Goal: Information Seeking & Learning: Check status

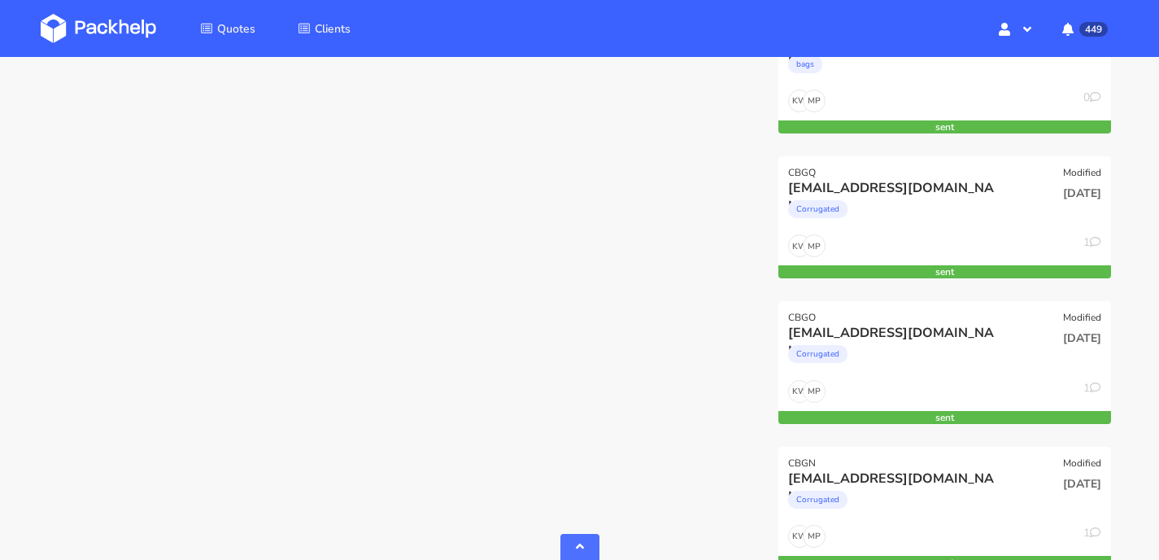
scroll to position [438, 0]
click at [961, 241] on div "MP KW 1" at bounding box center [944, 248] width 333 height 31
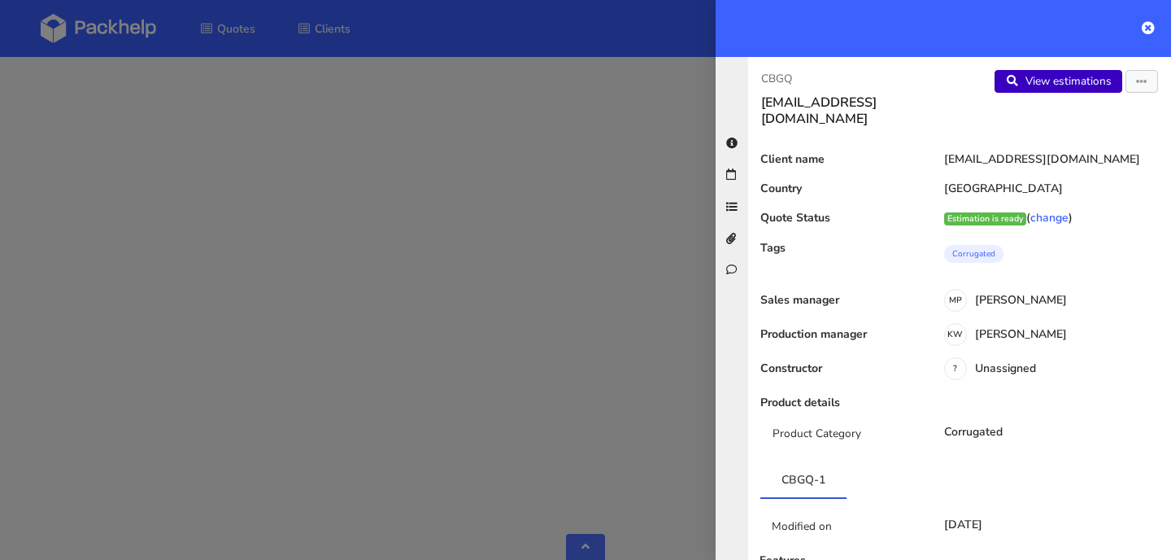
click at [1030, 80] on link "View estimations" at bounding box center [1059, 81] width 128 height 23
click at [1149, 28] on icon at bounding box center [1148, 27] width 13 height 13
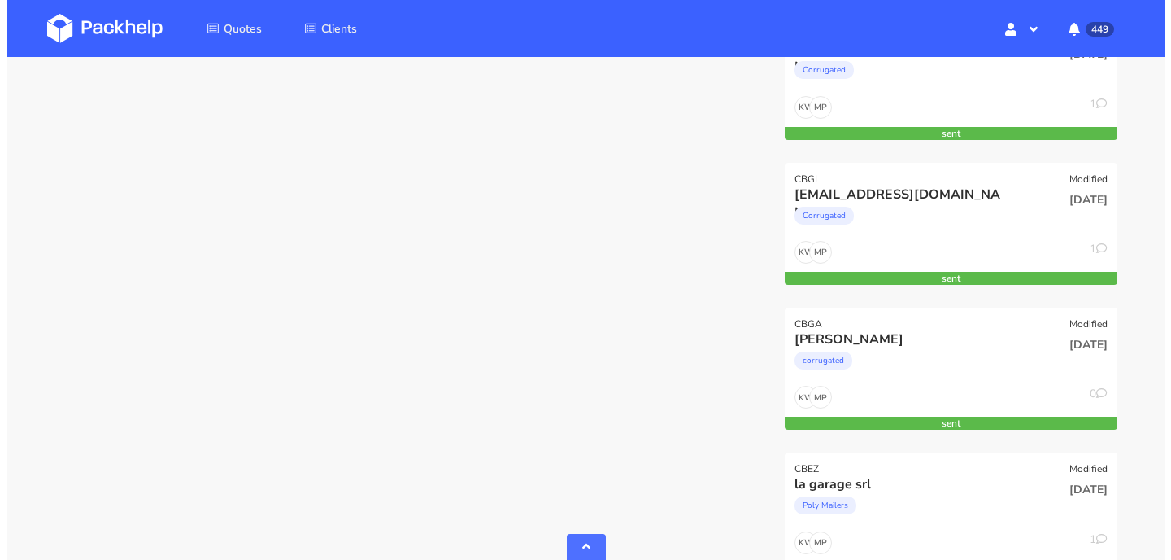
scroll to position [1086, 0]
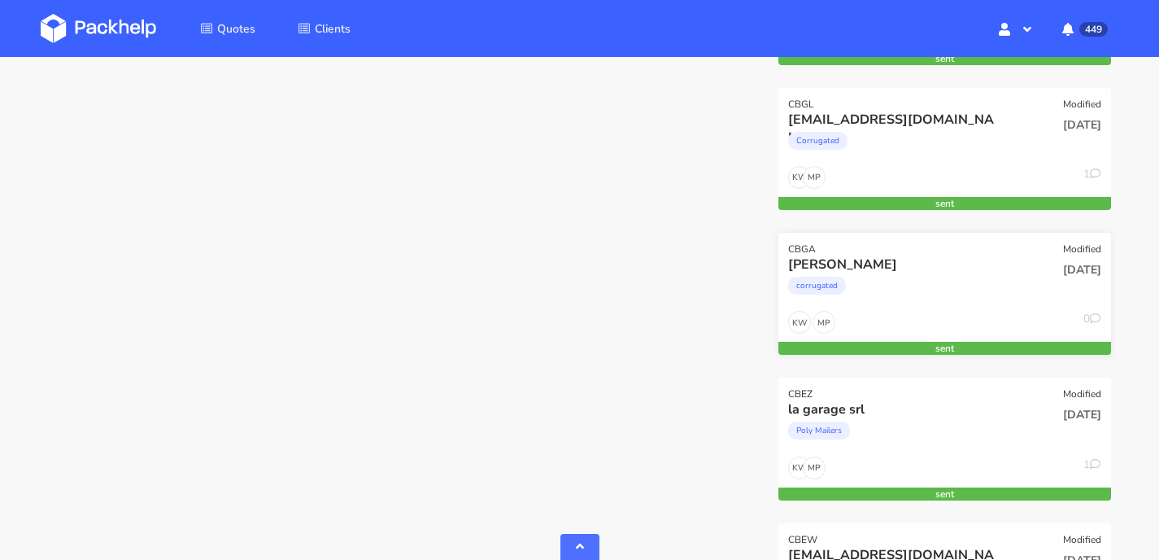
click at [880, 294] on div "corrugated" at bounding box center [894, 289] width 212 height 33
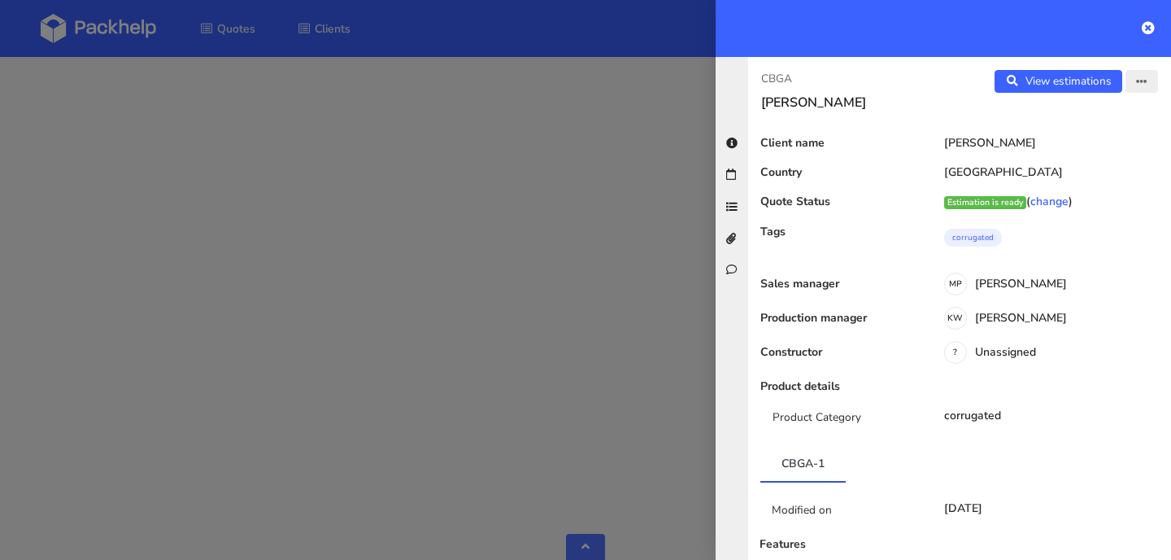
click at [1126, 85] on button "button" at bounding box center [1142, 81] width 33 height 23
click at [1085, 139] on link "Edit quote" at bounding box center [1088, 145] width 143 height 27
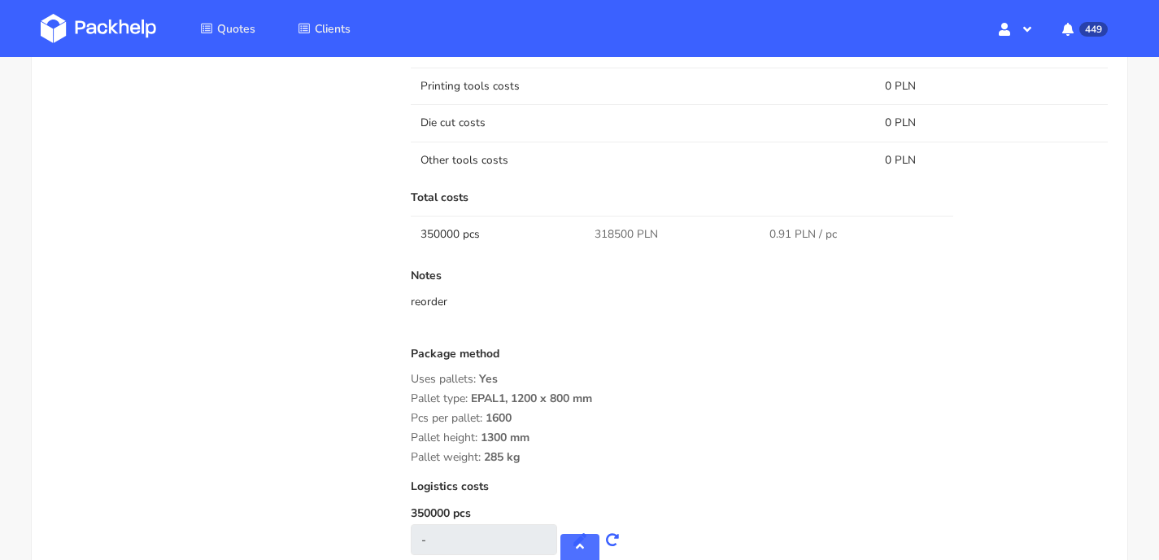
scroll to position [1427, 0]
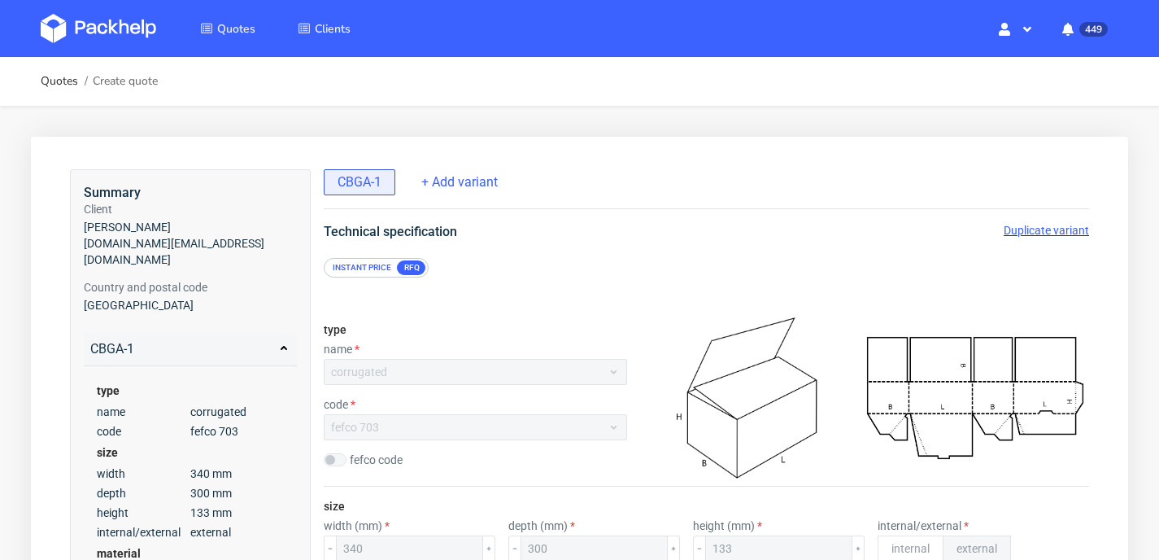
click at [1061, 229] on span "Duplicate variant" at bounding box center [1046, 230] width 85 height 13
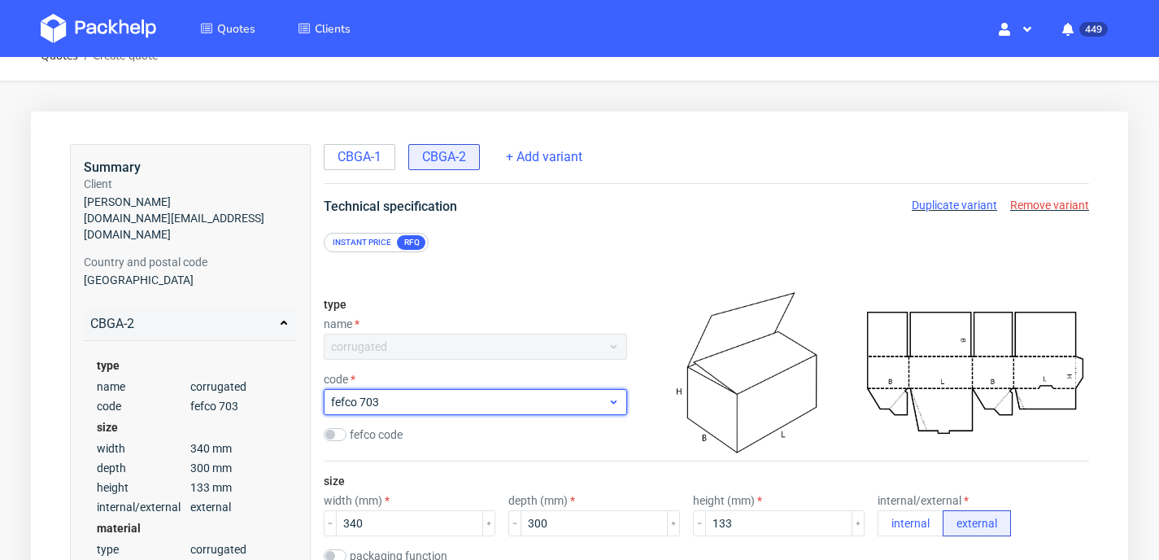
click at [416, 403] on span "fefco 703" at bounding box center [469, 402] width 277 height 16
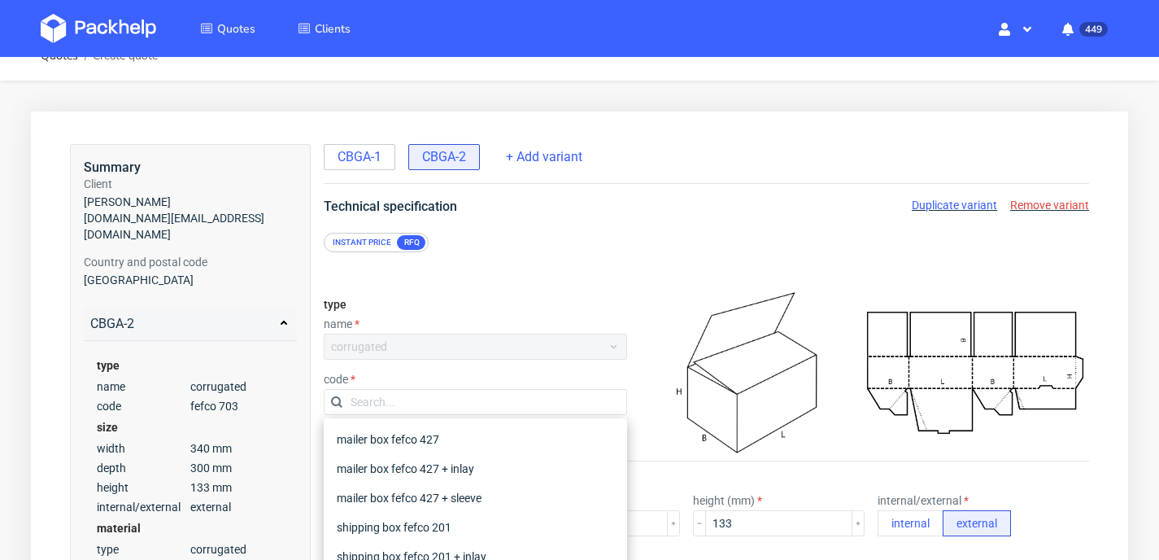
scroll to position [390, 0]
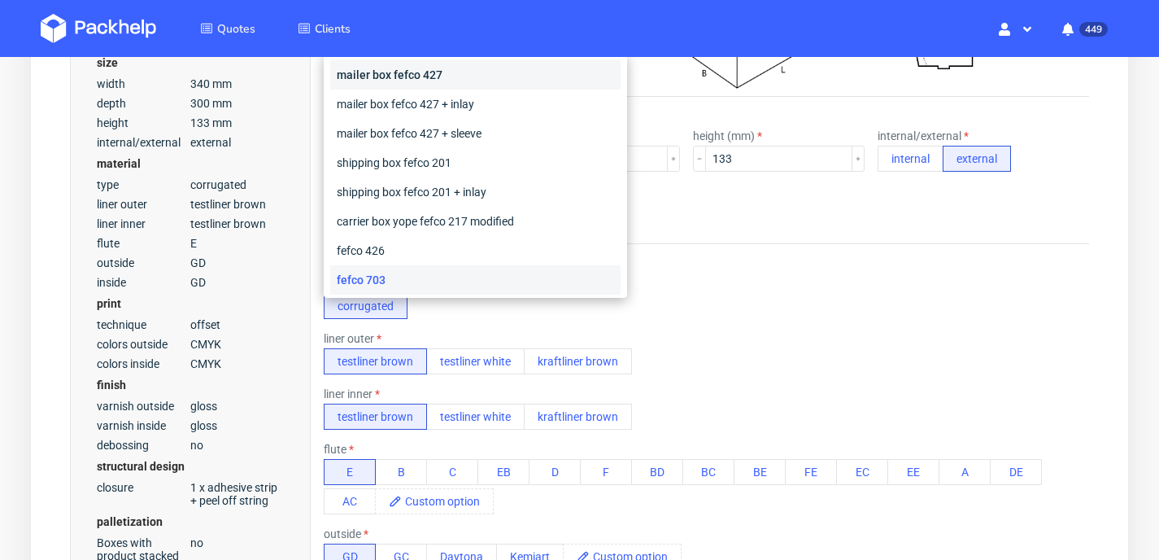
click at [435, 71] on div "mailer box fefco 427" at bounding box center [475, 74] width 290 height 29
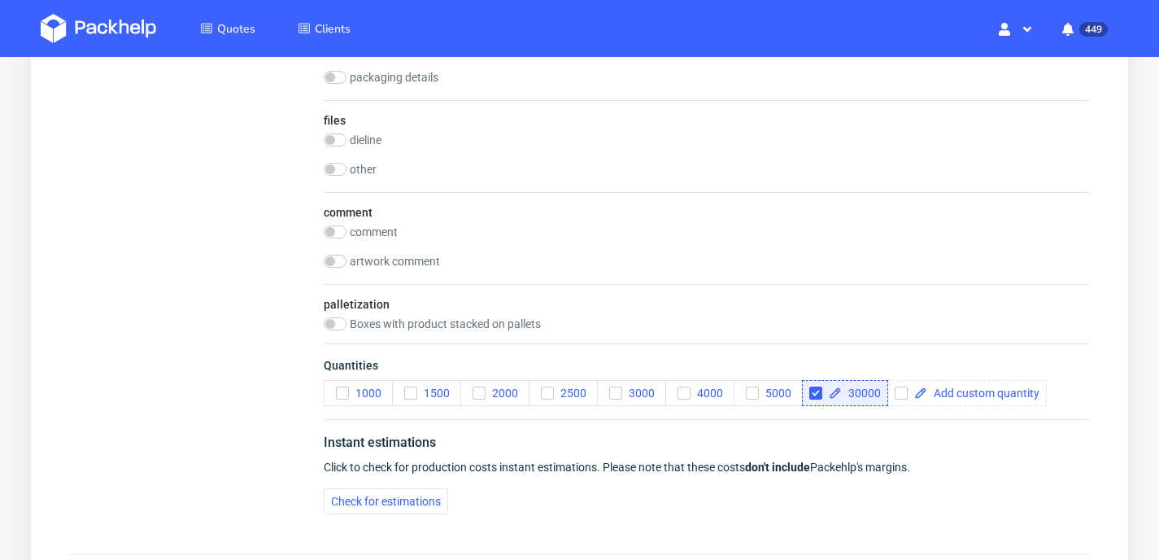
scroll to position [2193, 0]
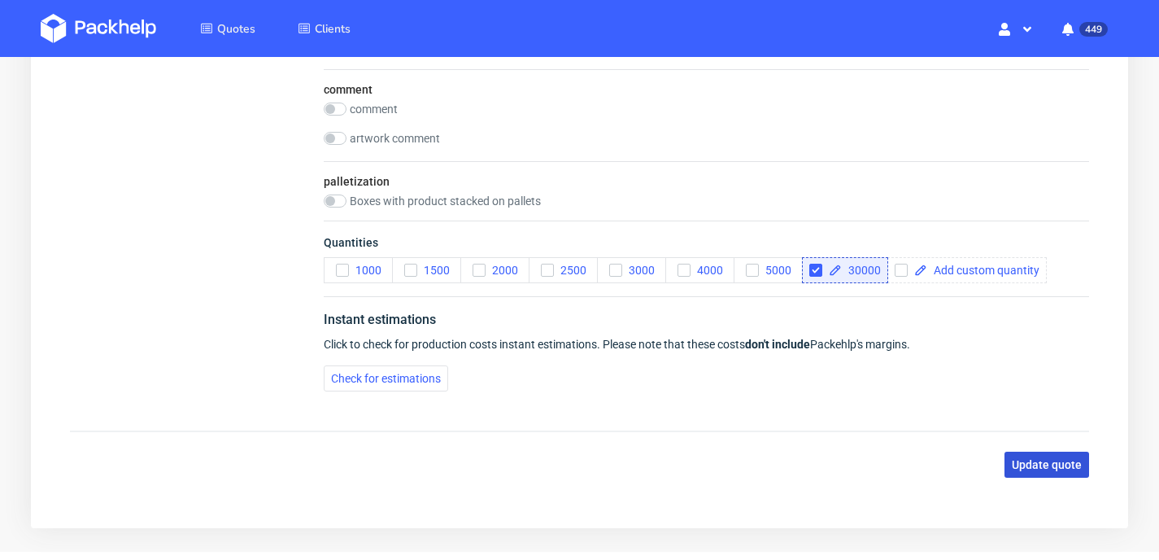
click at [1038, 463] on span "Update quote" at bounding box center [1047, 464] width 70 height 11
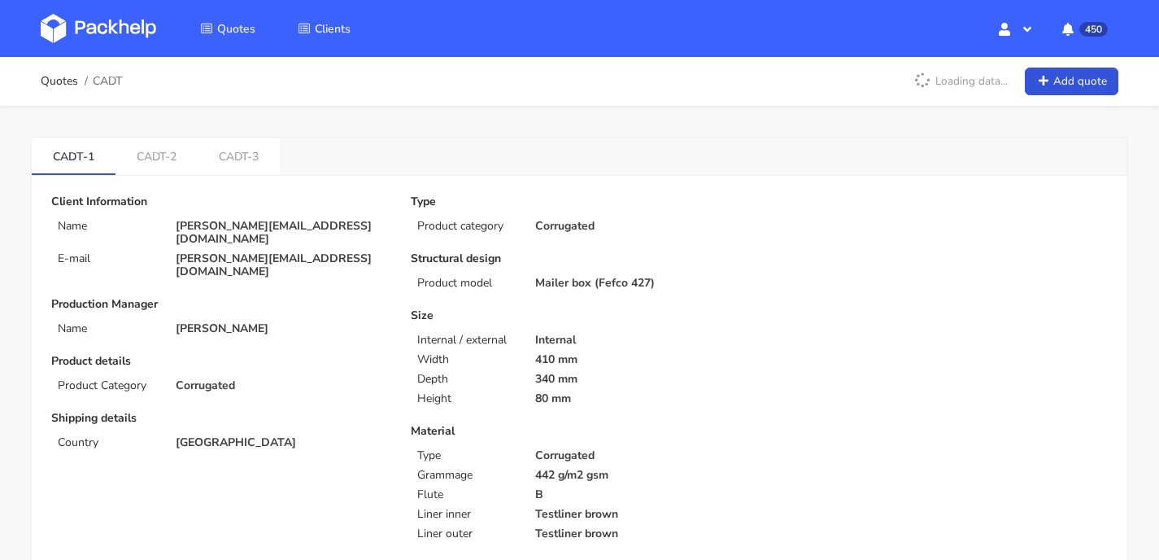
click at [66, 38] on img at bounding box center [98, 28] width 115 height 29
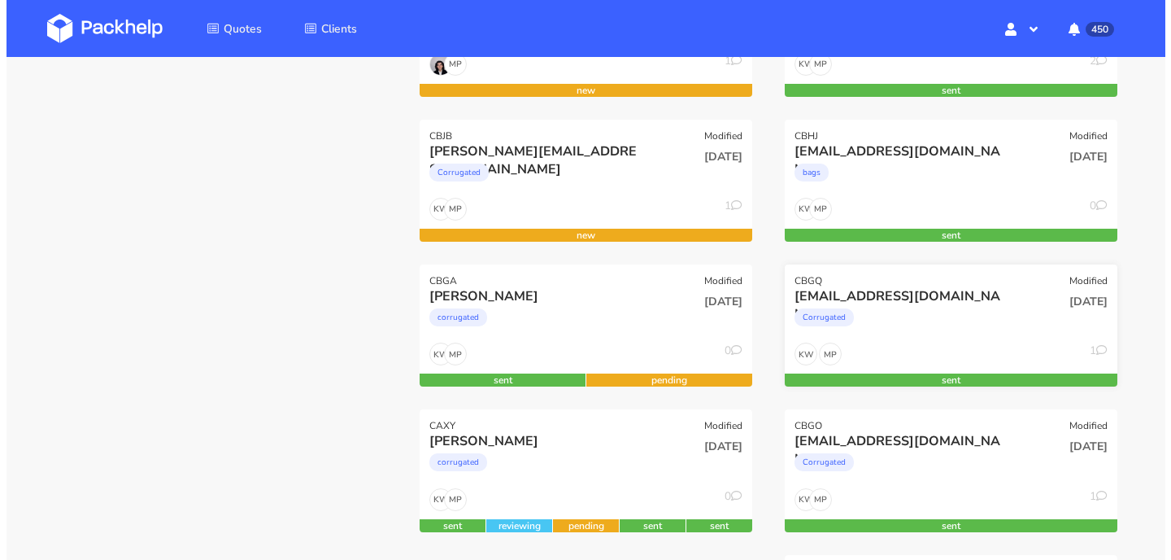
scroll to position [105, 0]
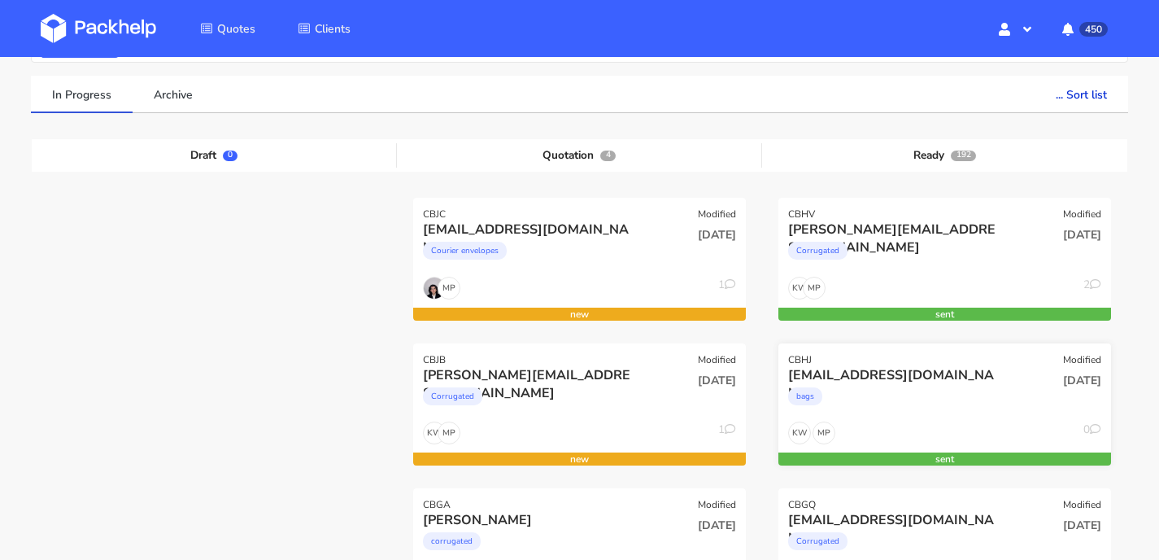
drag, startPoint x: 987, startPoint y: 415, endPoint x: 978, endPoint y: 376, distance: 39.9
click at [987, 415] on div "bags" at bounding box center [894, 400] width 212 height 33
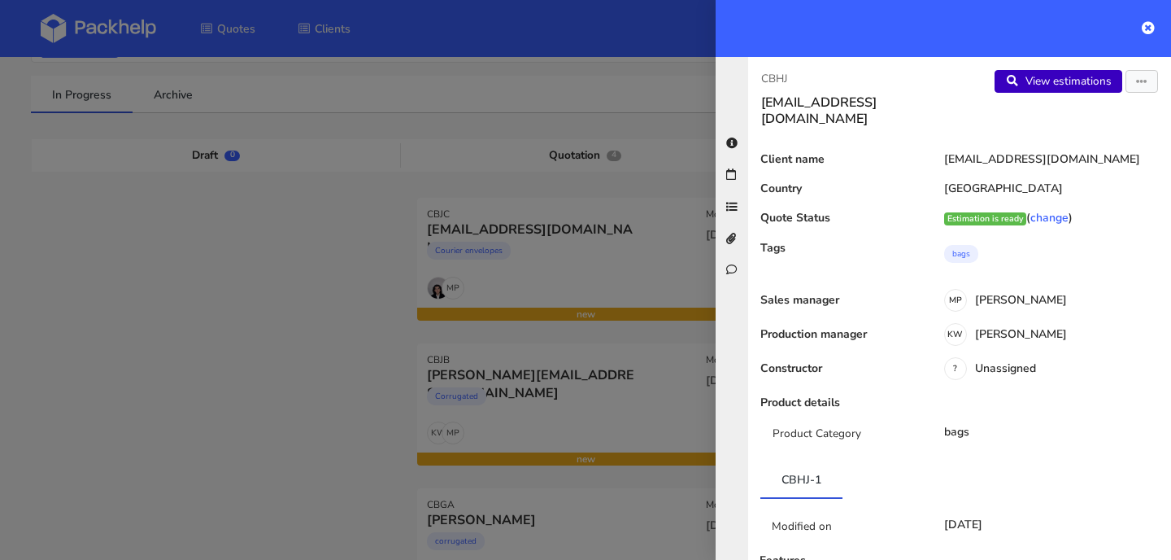
click at [1050, 86] on link "View estimations" at bounding box center [1059, 81] width 128 height 23
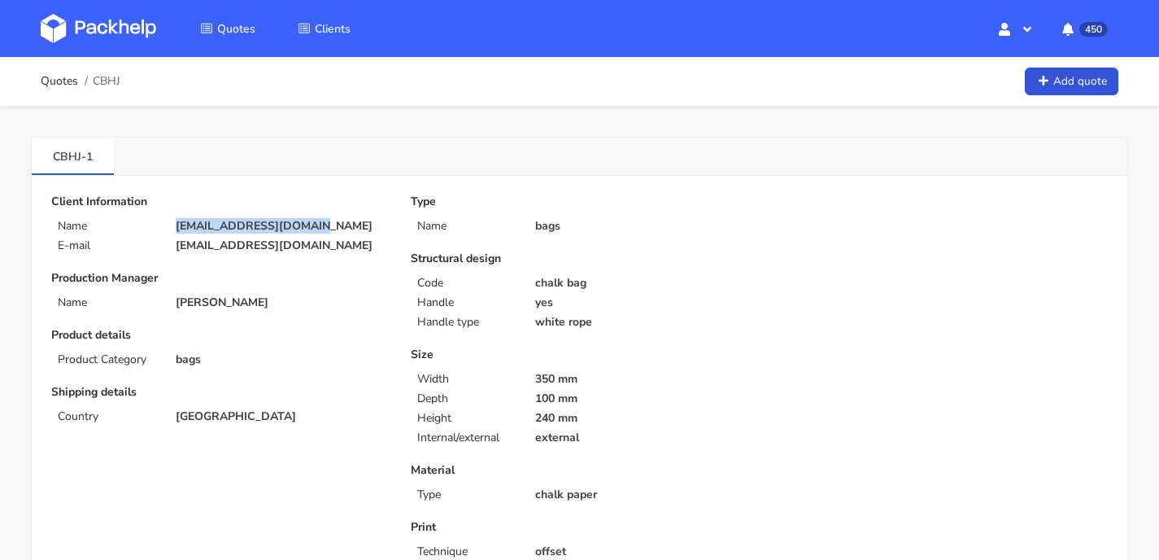
drag, startPoint x: 319, startPoint y: 228, endPoint x: 177, endPoint y: 229, distance: 141.5
click at [177, 229] on p "[EMAIL_ADDRESS][DOMAIN_NAME]" at bounding box center [282, 226] width 213 height 13
copy p "[EMAIL_ADDRESS][DOMAIN_NAME]"
drag, startPoint x: 99, startPoint y: 150, endPoint x: 54, endPoint y: 153, distance: 44.9
click at [54, 153] on link "CBHJ-1" at bounding box center [73, 155] width 82 height 36
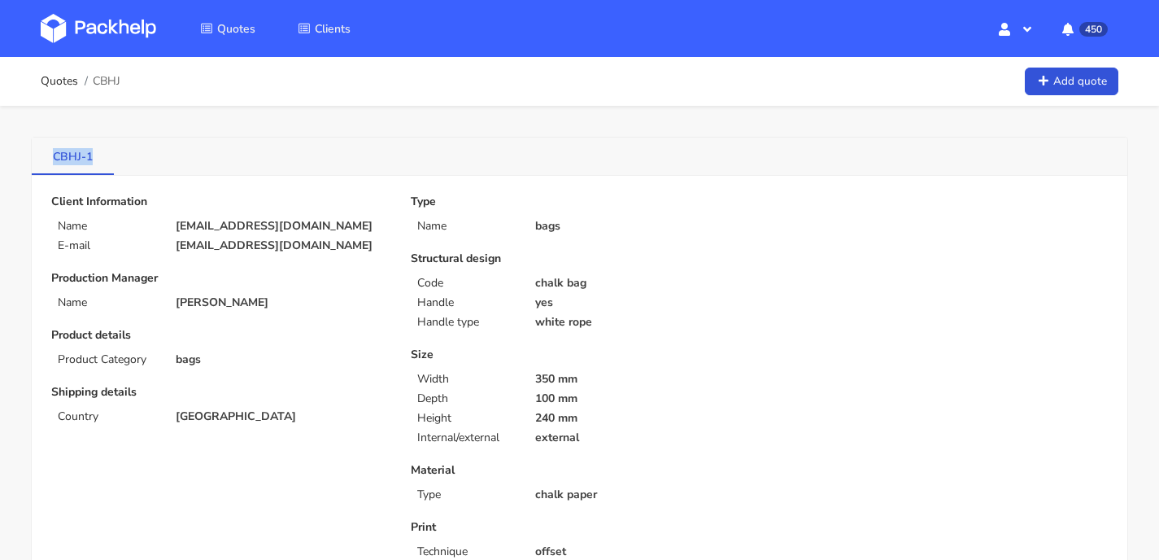
click at [98, 155] on link "CBHJ-1" at bounding box center [73, 155] width 82 height 36
drag, startPoint x: 101, startPoint y: 158, endPoint x: 70, endPoint y: 155, distance: 31.1
click at [51, 158] on link "CBHJ-1" at bounding box center [73, 155] width 82 height 36
copy link "CBHJ-1"
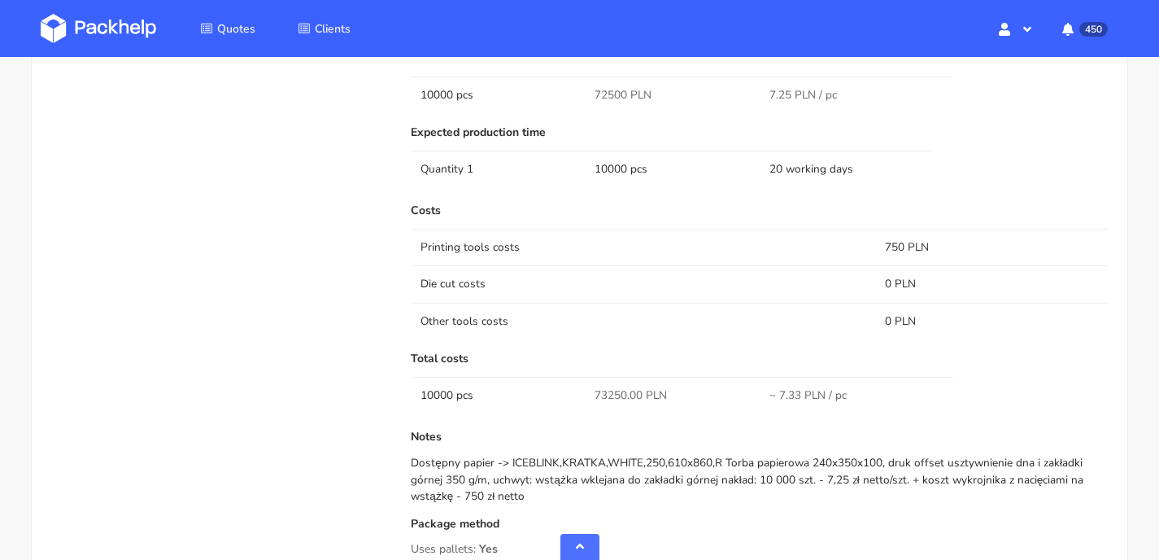
scroll to position [1075, 0]
drag, startPoint x: 511, startPoint y: 460, endPoint x: 537, endPoint y: 460, distance: 26.0
click at [537, 460] on div "Dostępny papier -> ICEBLINK,KRATKA,WHITE,250,610x860,R Torba papierowa 240x350x…" at bounding box center [759, 479] width 697 height 50
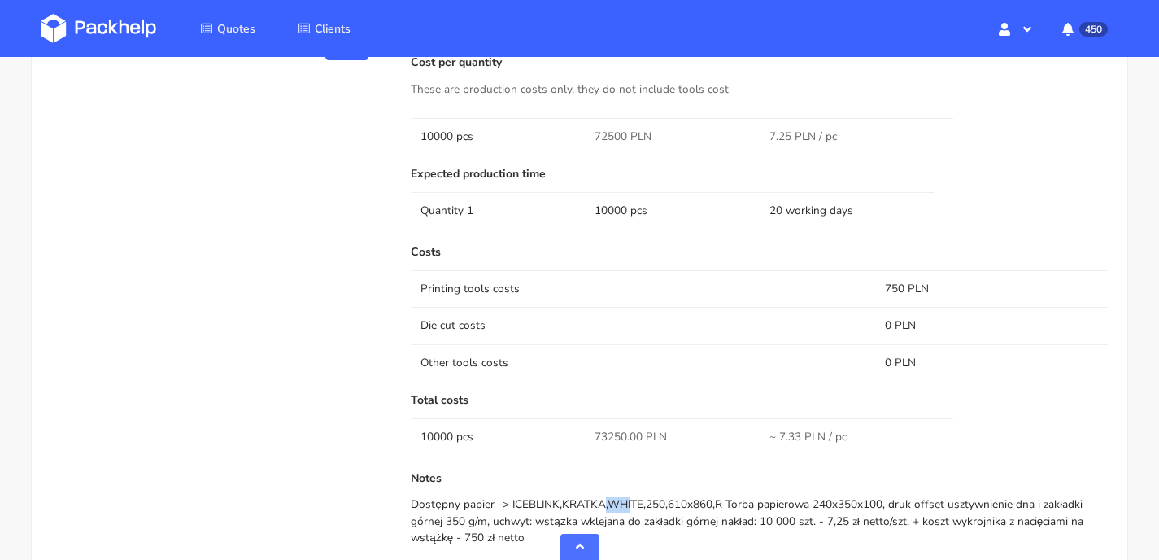
scroll to position [944, 0]
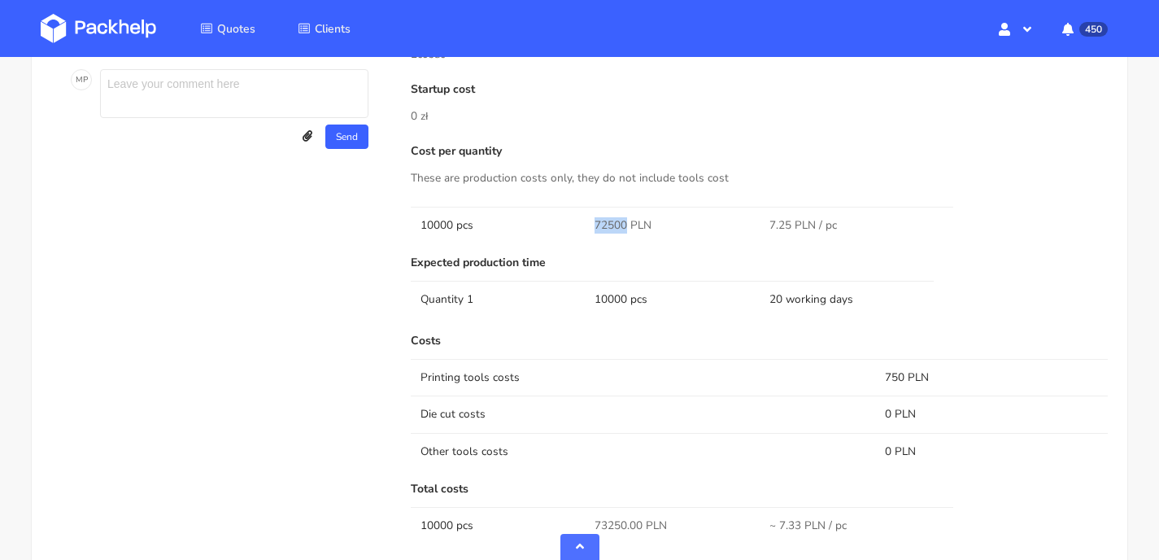
drag, startPoint x: 625, startPoint y: 219, endPoint x: 587, endPoint y: 220, distance: 38.3
click at [587, 220] on td "72500 PLN" at bounding box center [672, 225] width 174 height 37
copy span "72500"
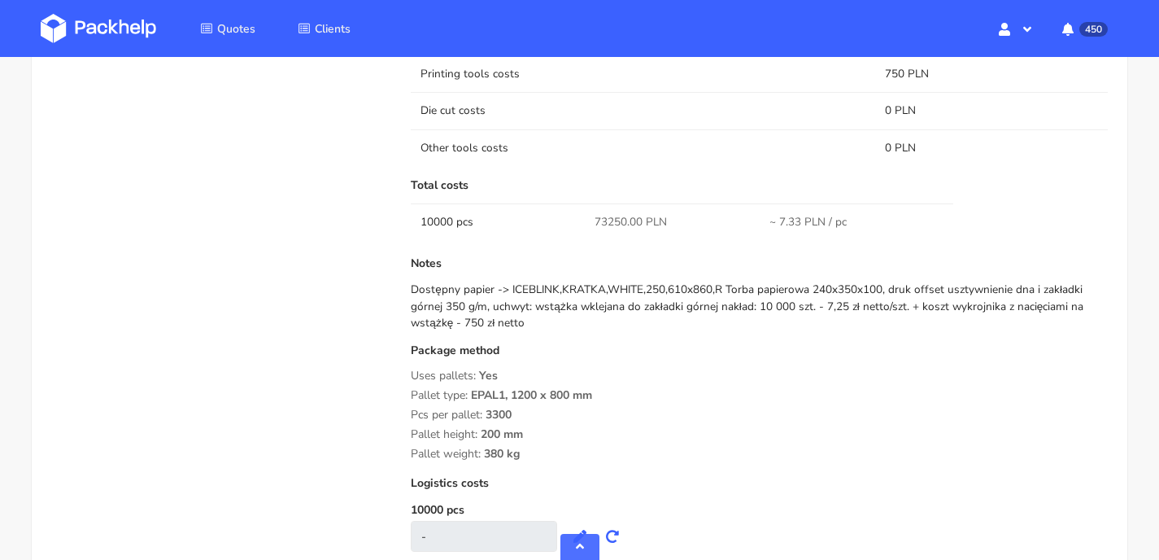
scroll to position [1248, 0]
drag, startPoint x: 526, startPoint y: 450, endPoint x: 407, endPoint y: 399, distance: 130.1
click at [407, 399] on div "Submitted on 05 Sep 2025 12:11:45 Supplier Ecosac Startup cost 0 zł Cost per qu…" at bounding box center [759, 113] width 720 height 912
copy div "Pallet type: EPAL1, 1200 x 800 mm Pcs per pallet: 3300 Pallet height: 200 mm Pa…"
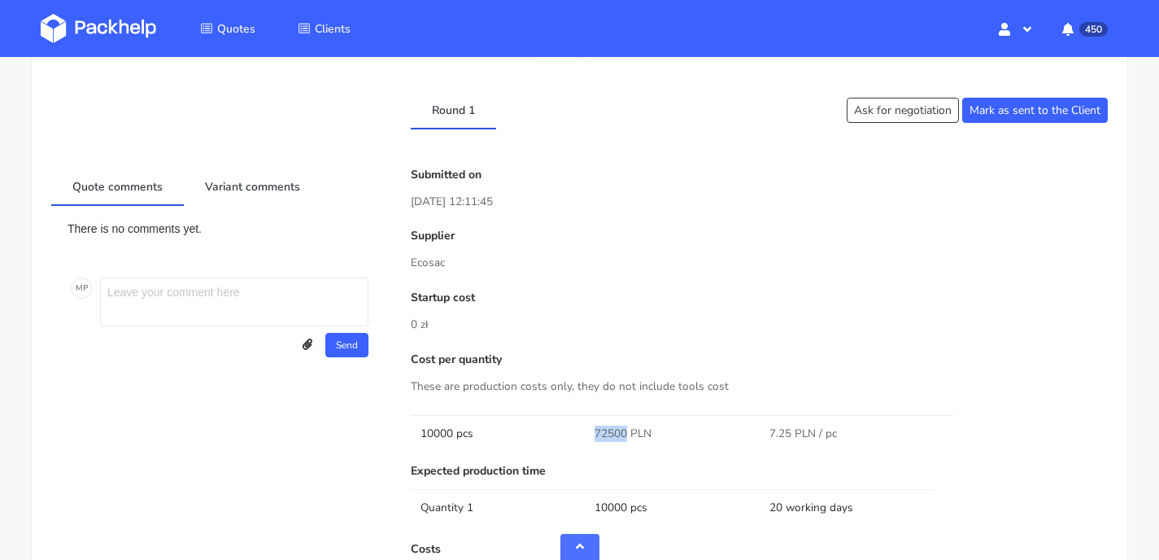
scroll to position [0, 0]
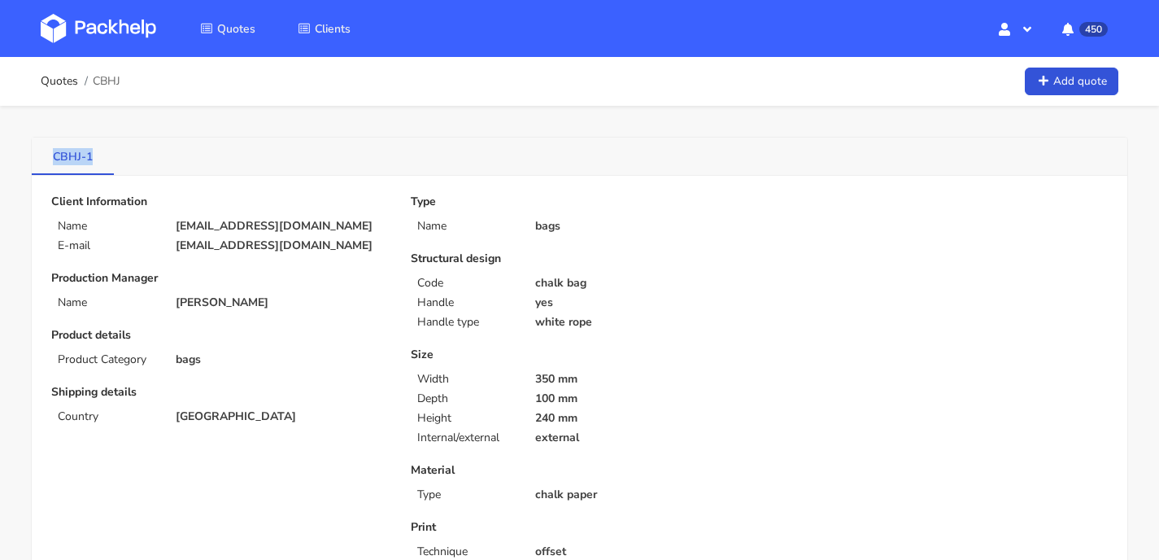
drag, startPoint x: 100, startPoint y: 155, endPoint x: 49, endPoint y: 158, distance: 51.3
click at [49, 158] on link "CBHJ-1" at bounding box center [73, 155] width 82 height 36
copy link "CBHJ-1"
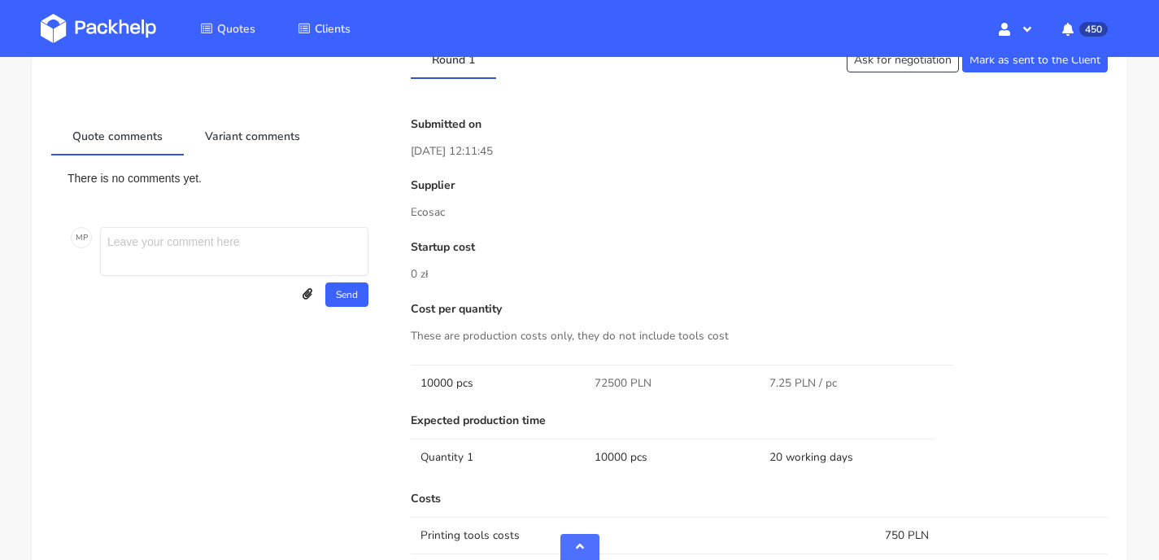
scroll to position [841, 0]
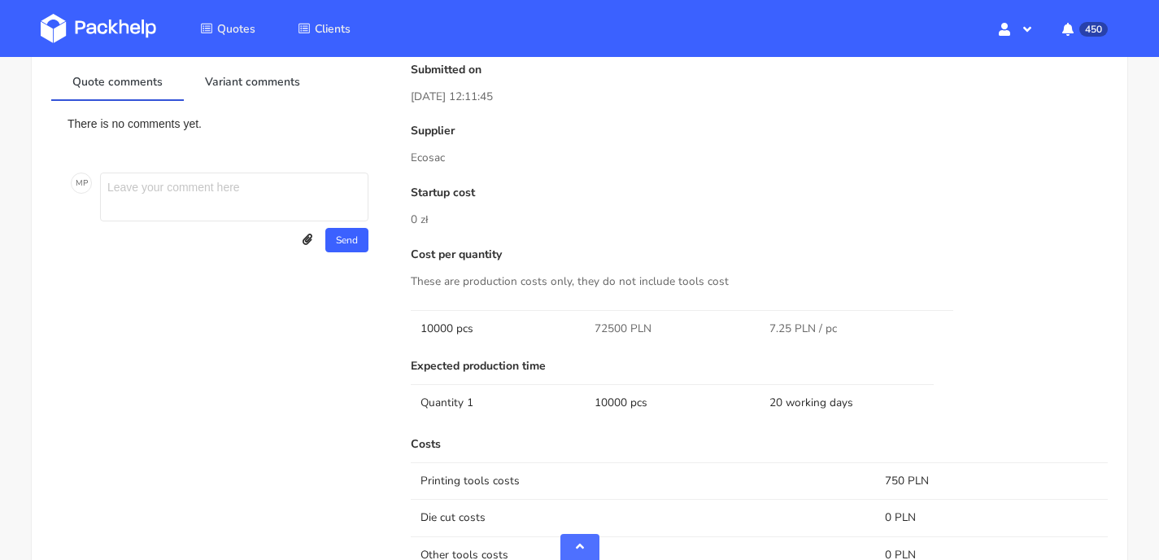
drag, startPoint x: 451, startPoint y: 164, endPoint x: 403, endPoint y: 159, distance: 49.0
click at [403, 159] on div "Submitted on 05 Sep 2025 12:11:45 Supplier Ecosac Startup cost 0 zł Cost per qu…" at bounding box center [759, 519] width 720 height 912
copy p "Ecosac"
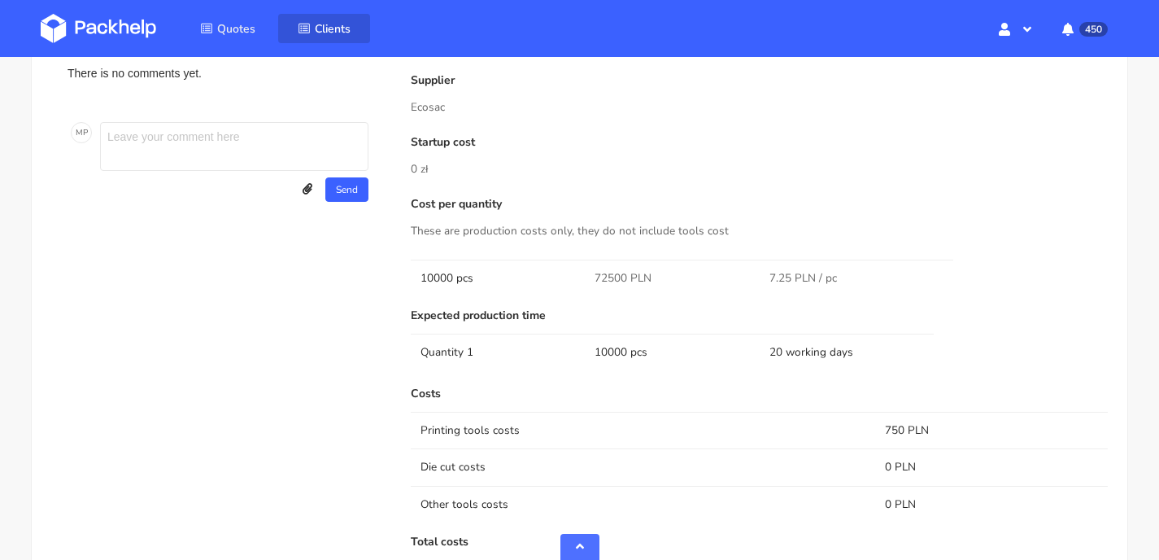
scroll to position [961, 0]
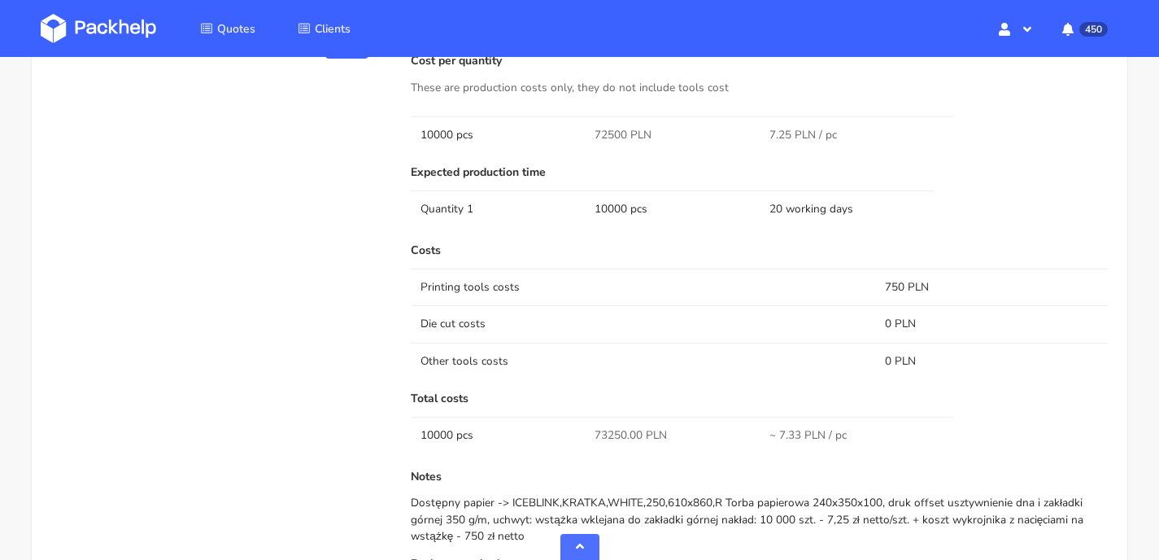
scroll to position [1158, 0]
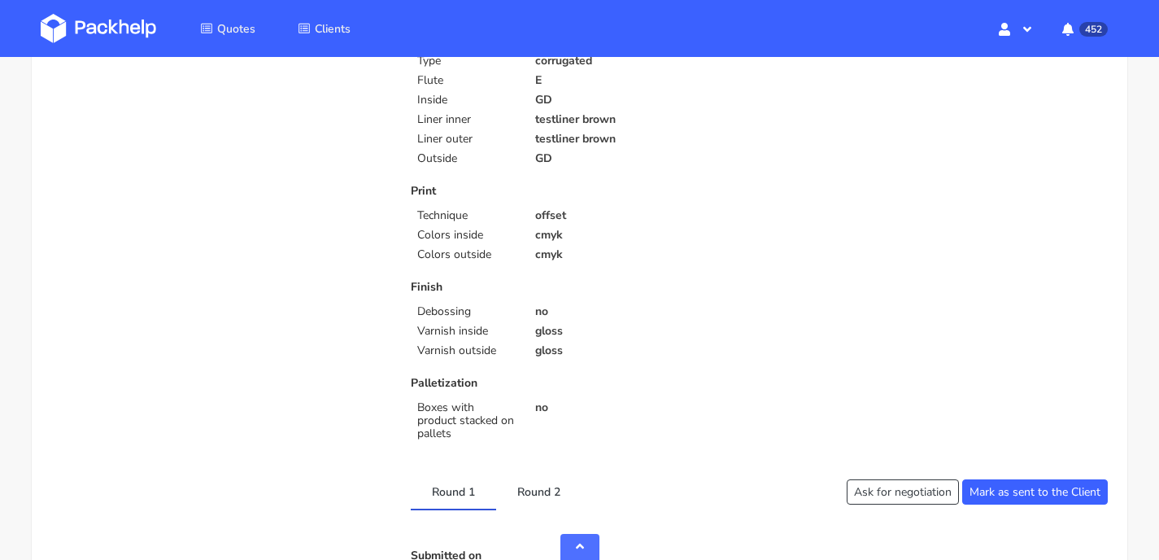
scroll to position [714, 0]
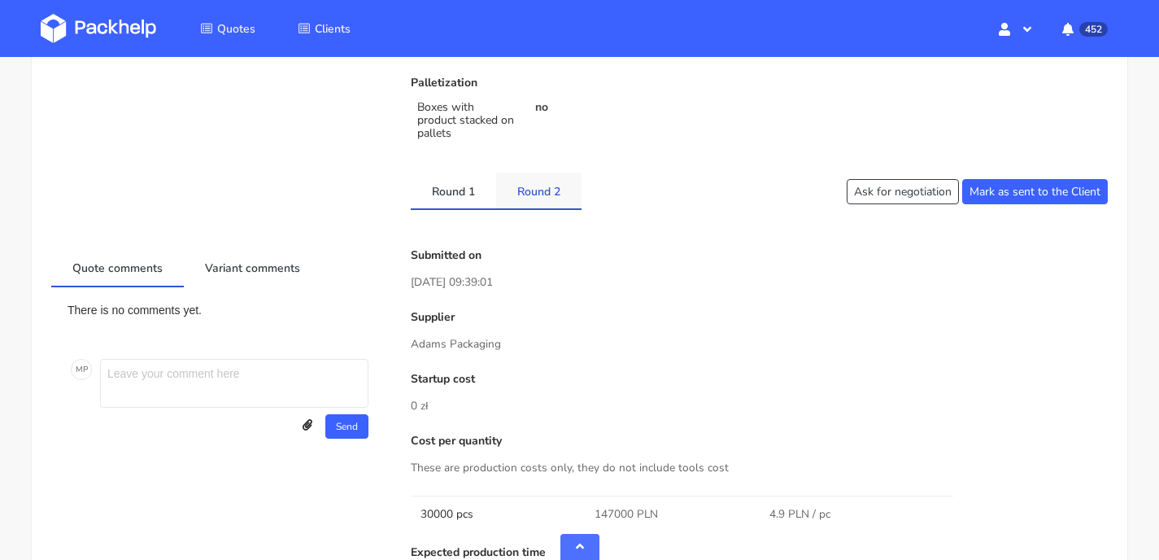
click at [551, 184] on link "Round 2" at bounding box center [538, 190] width 85 height 36
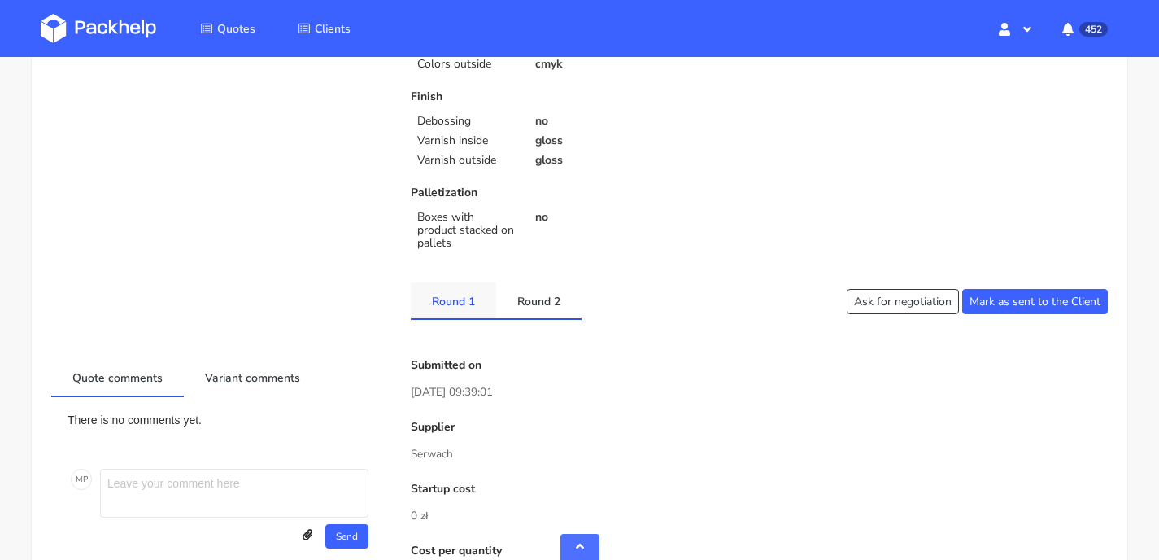
click at [460, 287] on link "Round 1" at bounding box center [453, 300] width 85 height 36
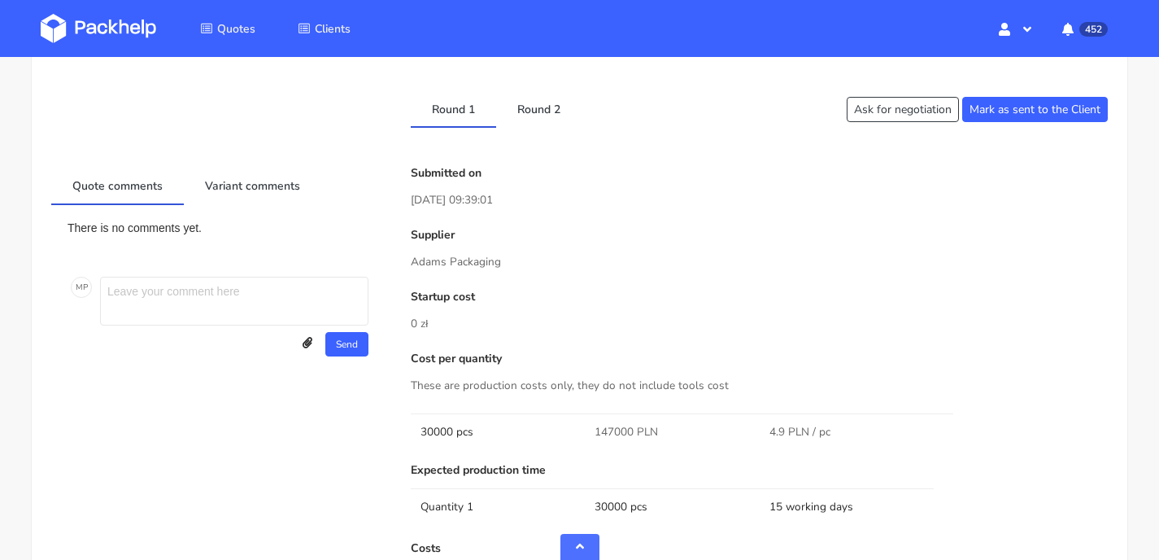
scroll to position [908, 0]
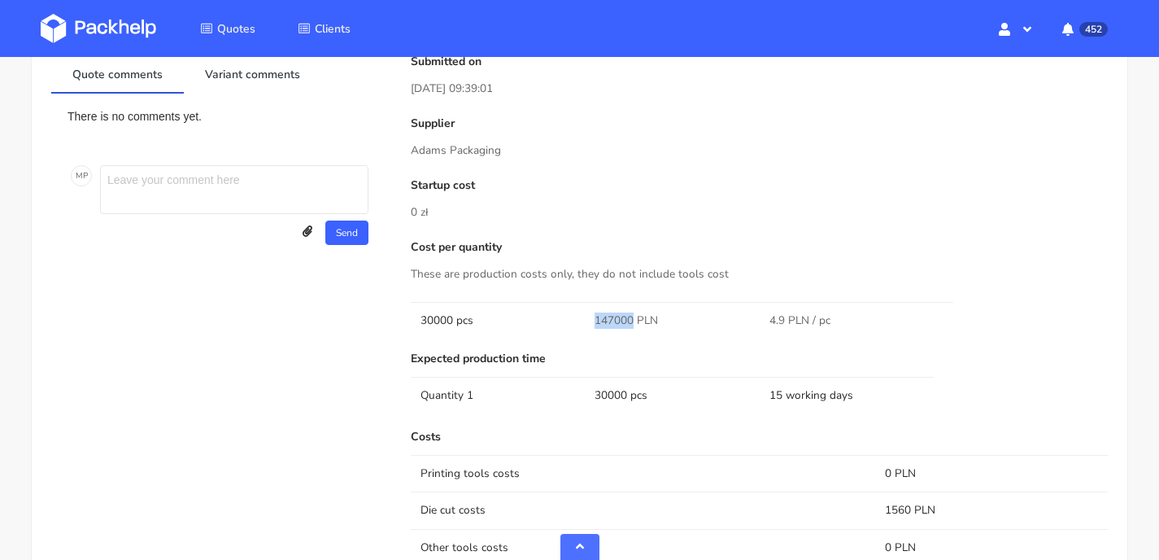
drag, startPoint x: 632, startPoint y: 306, endPoint x: 577, endPoint y: 306, distance: 55.3
click at [577, 306] on tr "30000 pcs 147000 PLN 4.9 PLN / pc" at bounding box center [759, 320] width 697 height 37
copy tr "147000"
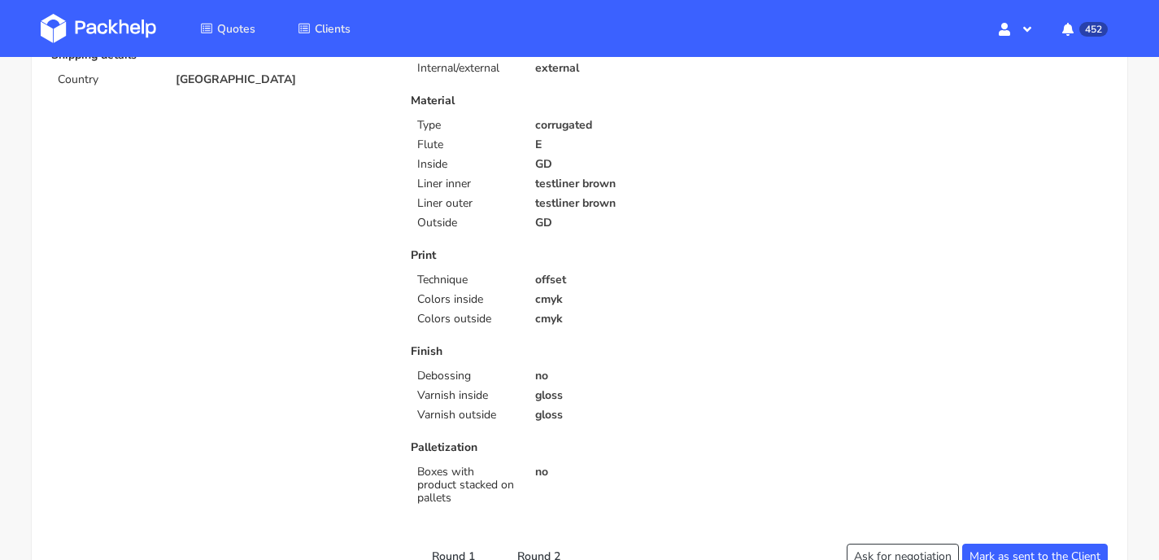
scroll to position [0, 0]
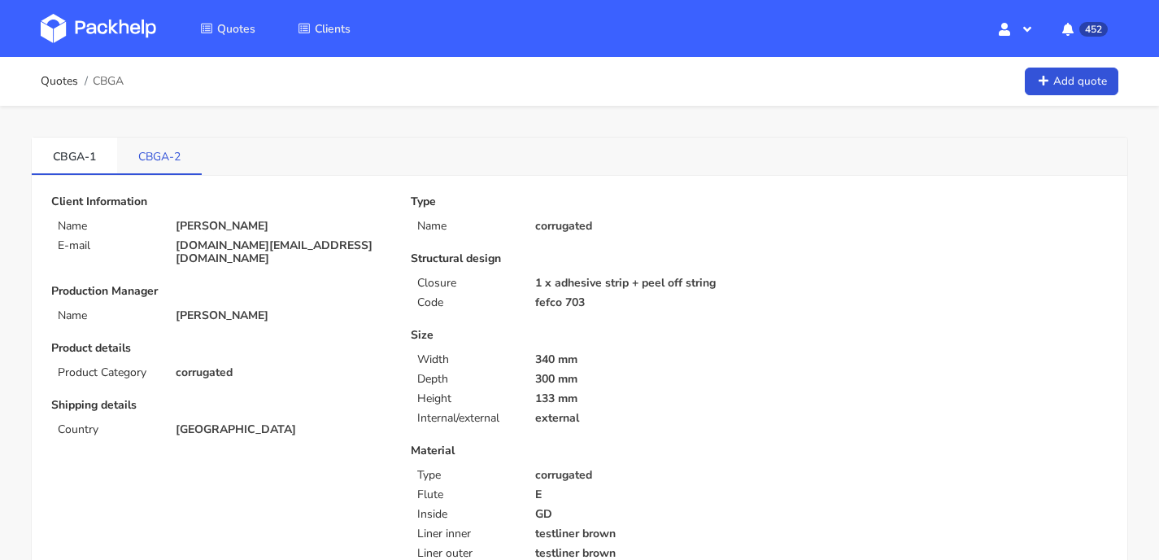
click at [167, 146] on link "CBGA-2" at bounding box center [159, 155] width 85 height 36
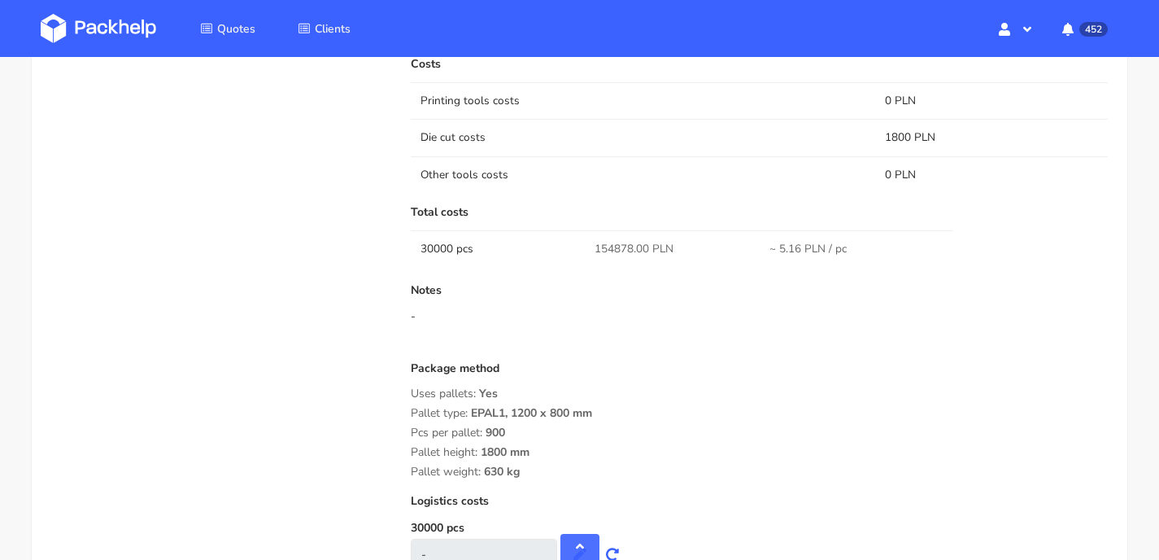
scroll to position [1313, 0]
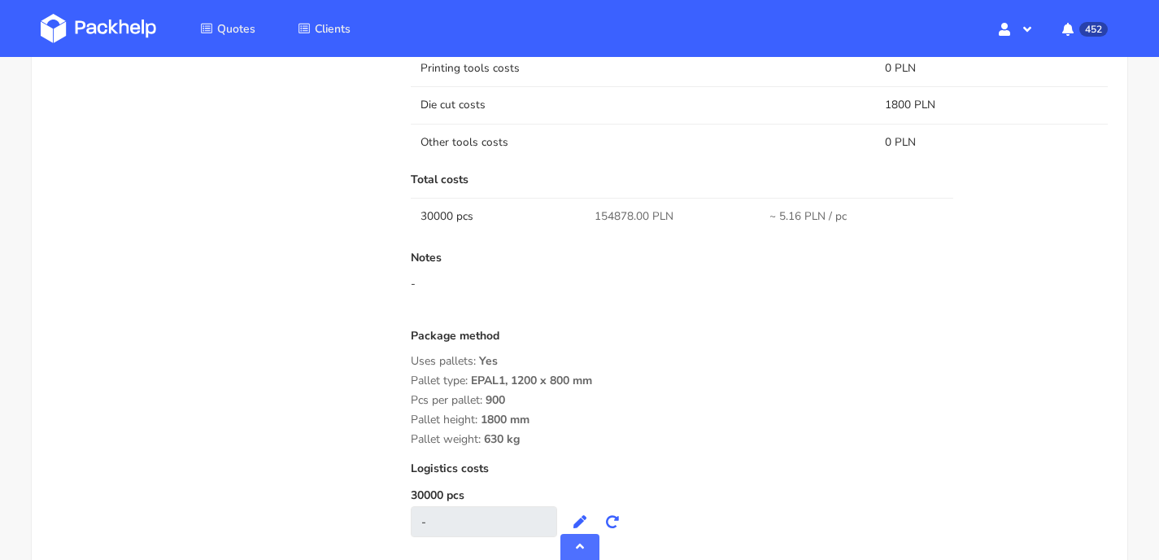
drag, startPoint x: 531, startPoint y: 424, endPoint x: 409, endPoint y: 354, distance: 140.6
click at [409, 354] on div "Submitted on 08 Sep 2025 12:22:40 Supplier Serwach Startup cost 0 zł Cost per q…" at bounding box center [759, 101] width 720 height 903
copy div "Uses pallets: Yes Pallet type: EPAL1, 1200 x 800 mm Pcs per pallet: 900 Pallet …"
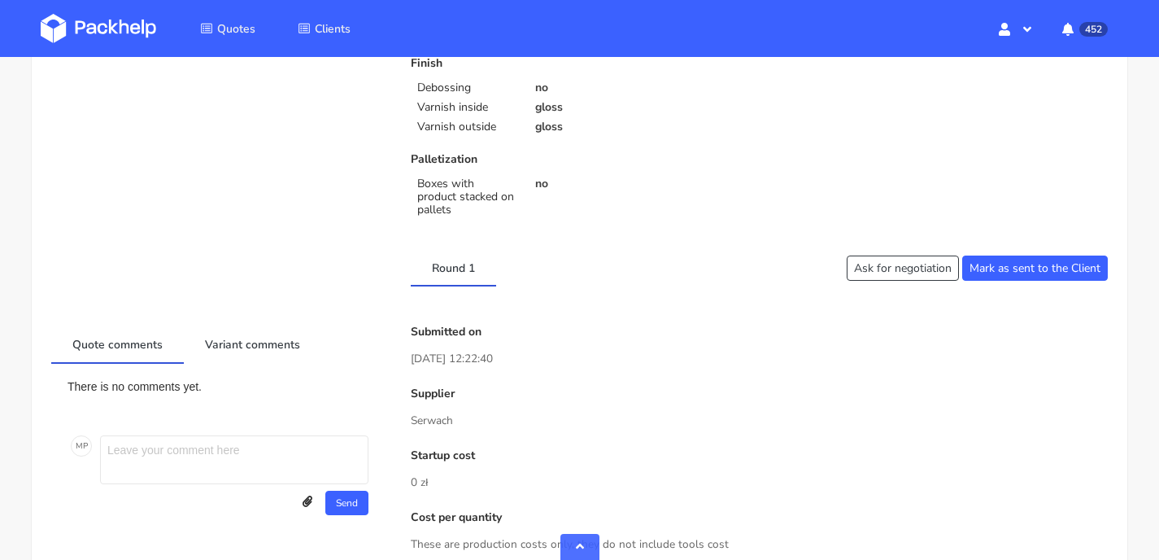
scroll to position [865, 0]
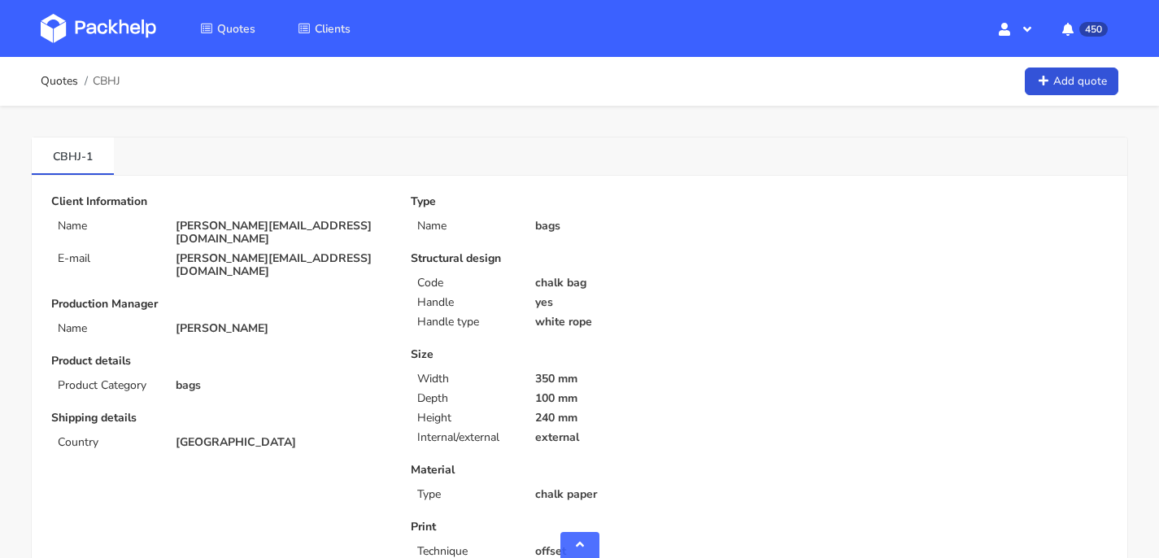
scroll to position [1158, 0]
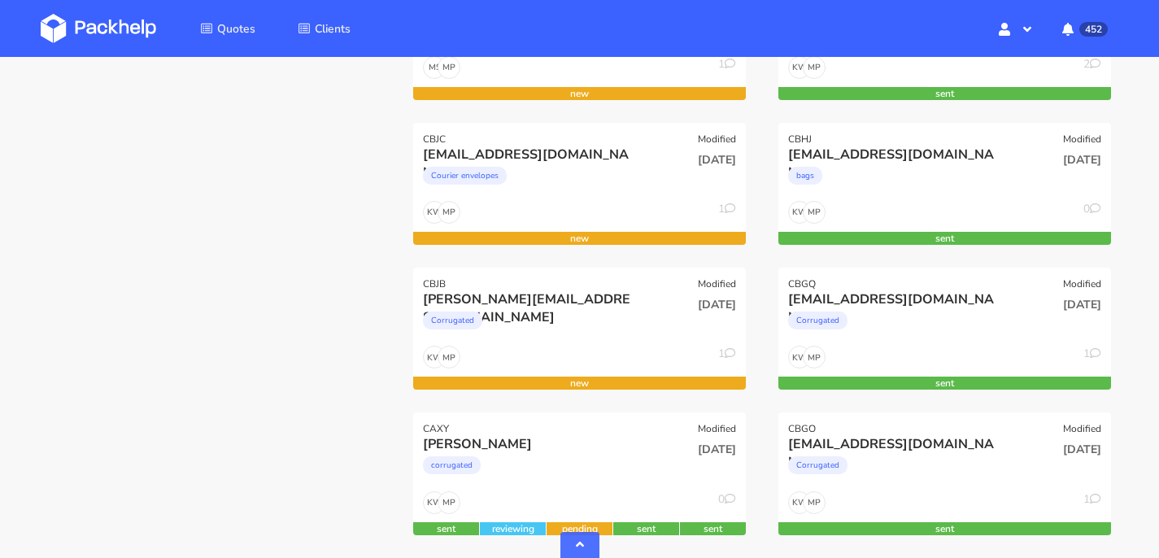
scroll to position [429, 0]
